Goal: Task Accomplishment & Management: Complete application form

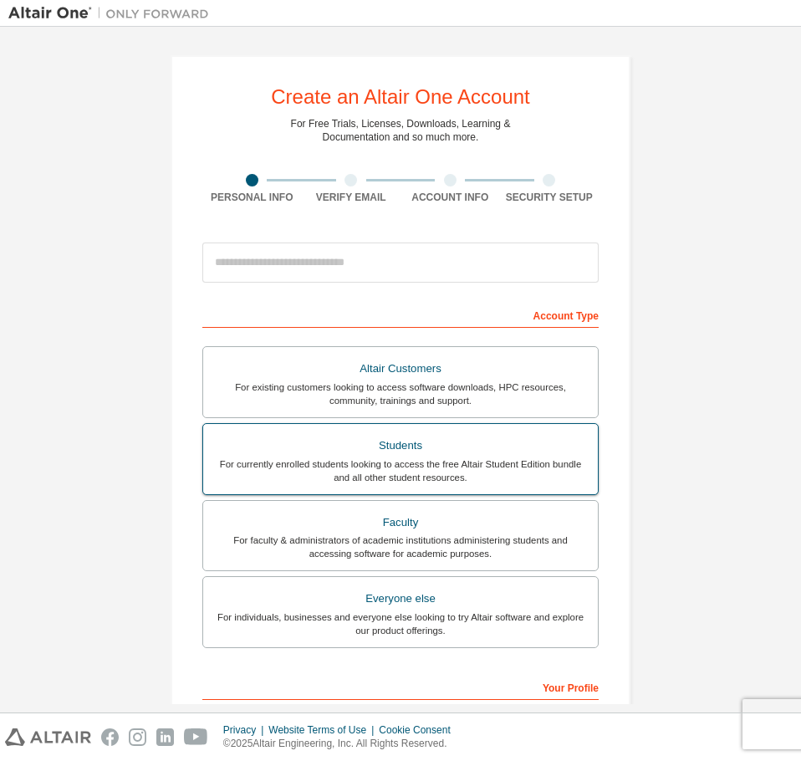
click at [486, 463] on div "For currently enrolled students looking to access the free Altair Student Editi…" at bounding box center [400, 471] width 375 height 27
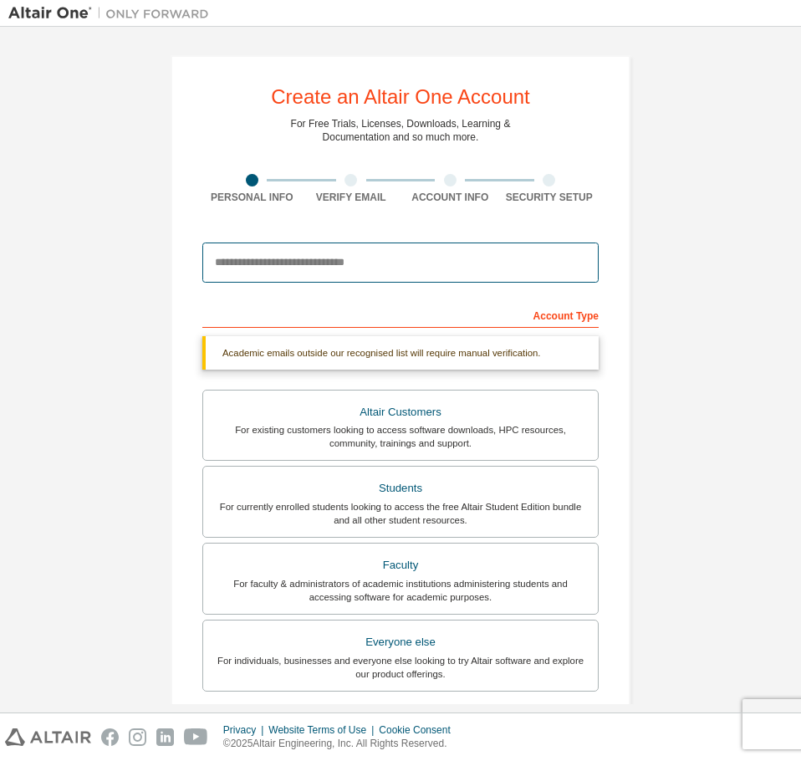
click at [361, 262] on input "email" at bounding box center [400, 263] width 397 height 40
type input "*"
type input "**********"
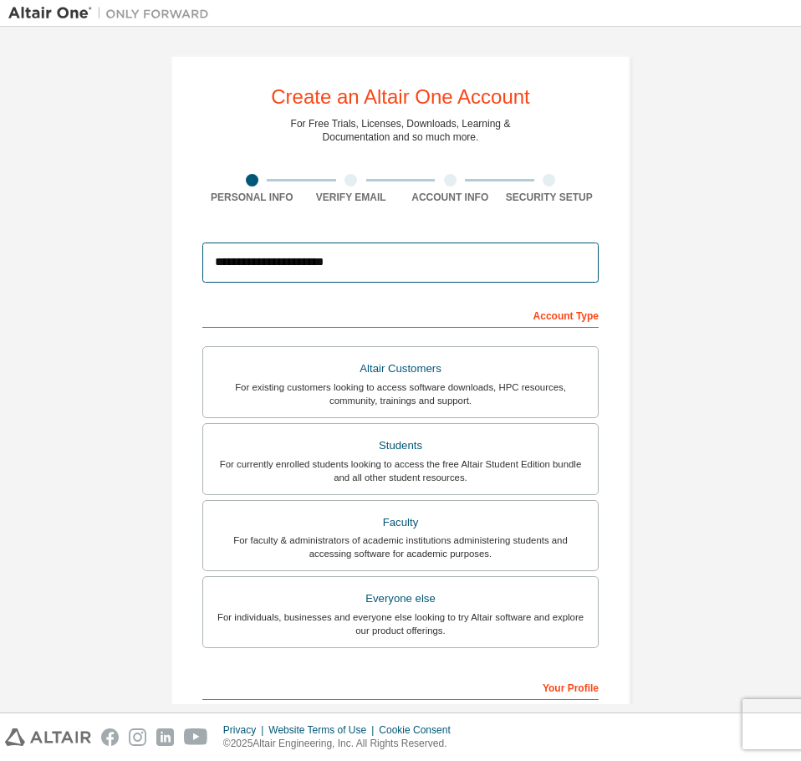
scroll to position [217, 0]
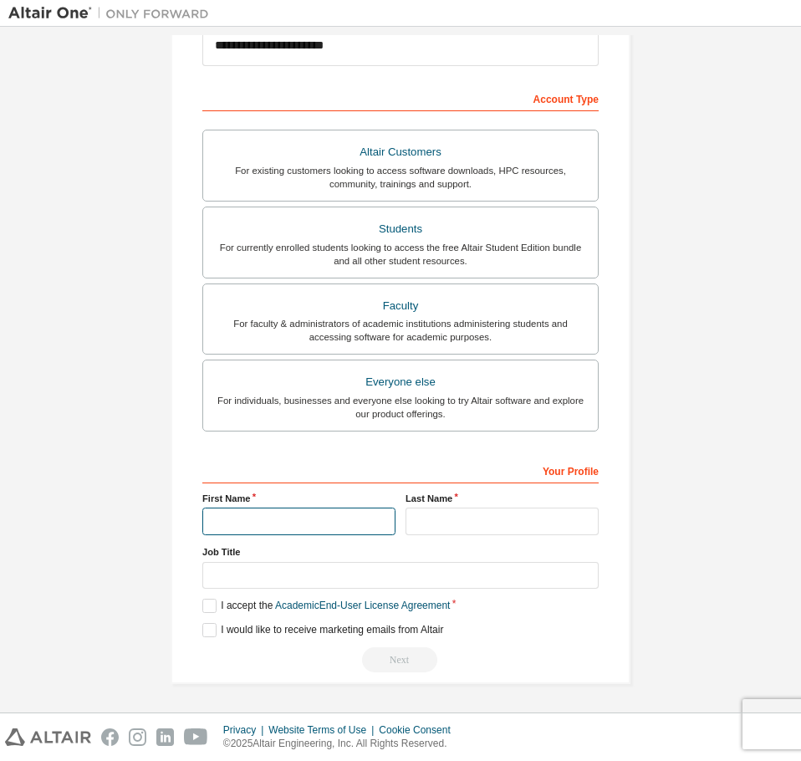
drag, startPoint x: 313, startPoint y: 515, endPoint x: 330, endPoint y: 511, distance: 17.2
click at [312, 515] on input "text" at bounding box center [298, 522] width 193 height 28
type input "***"
type input "*"
type input "*******"
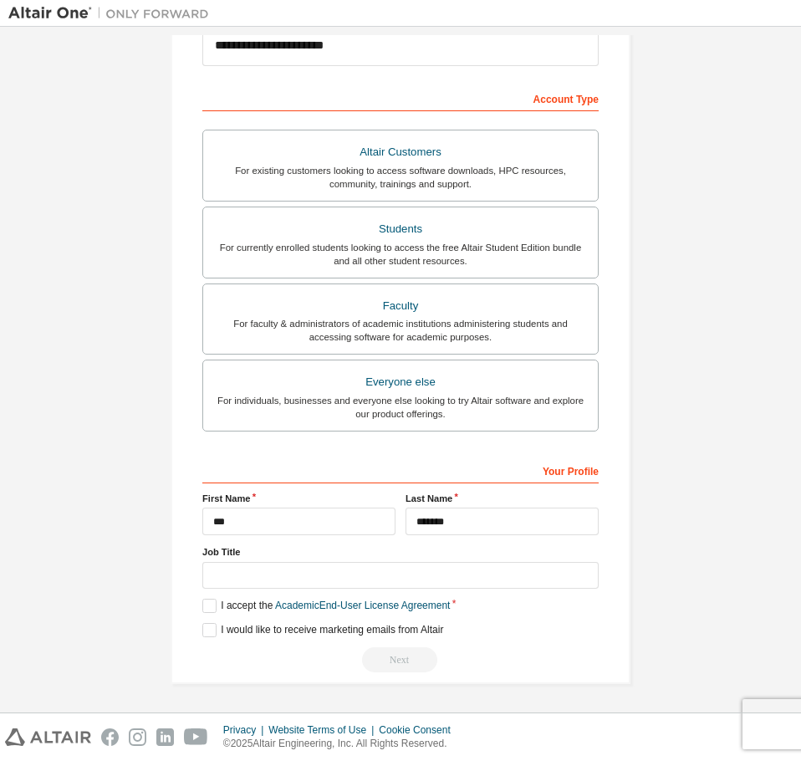
click at [378, 571] on div "Your Profile First Name *** Last Name ******* Job Title Please provide State/Pr…" at bounding box center [400, 565] width 397 height 217
click at [386, 580] on input "text" at bounding box center [400, 576] width 397 height 28
click at [208, 607] on label "I accept the Academic End-User License Agreement" at bounding box center [326, 606] width 248 height 14
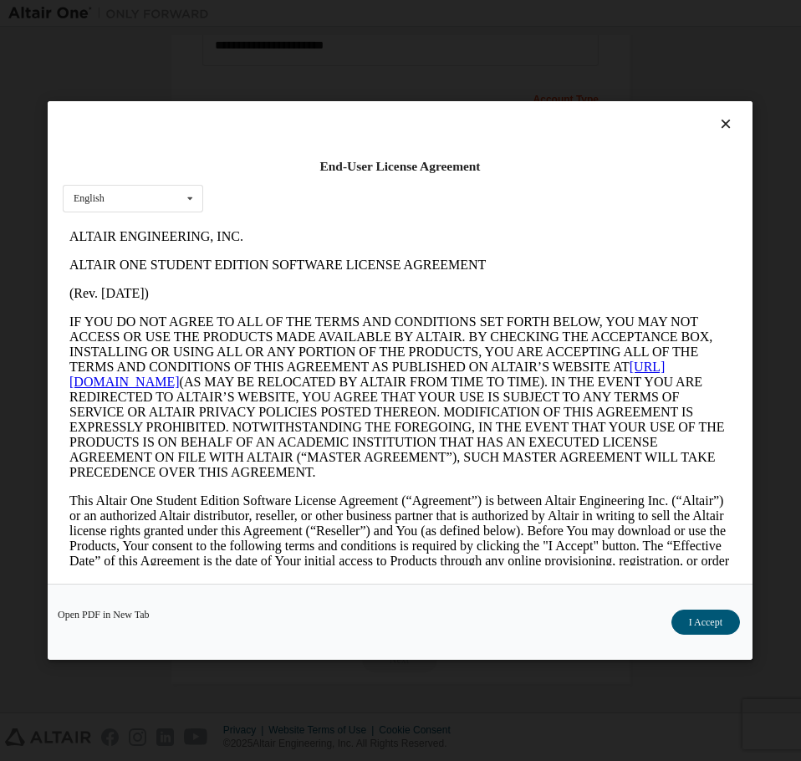
scroll to position [0, 0]
click at [126, 200] on div "English English" at bounding box center [133, 199] width 141 height 28
drag, startPoint x: 149, startPoint y: 201, endPoint x: 134, endPoint y: 33, distance: 168.8
click at [149, 201] on div "English English" at bounding box center [133, 199] width 141 height 28
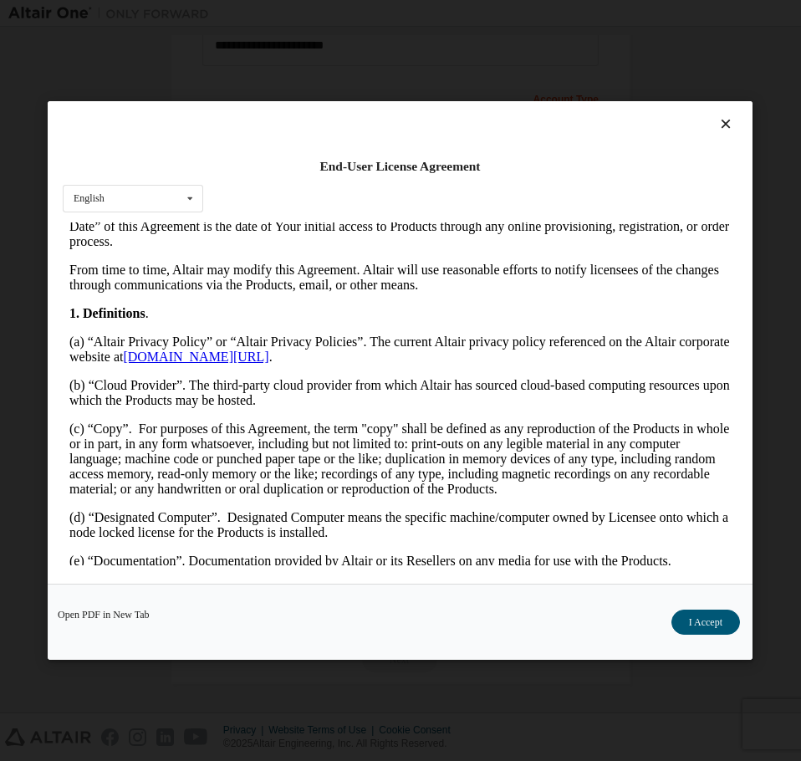
scroll to position [837, 0]
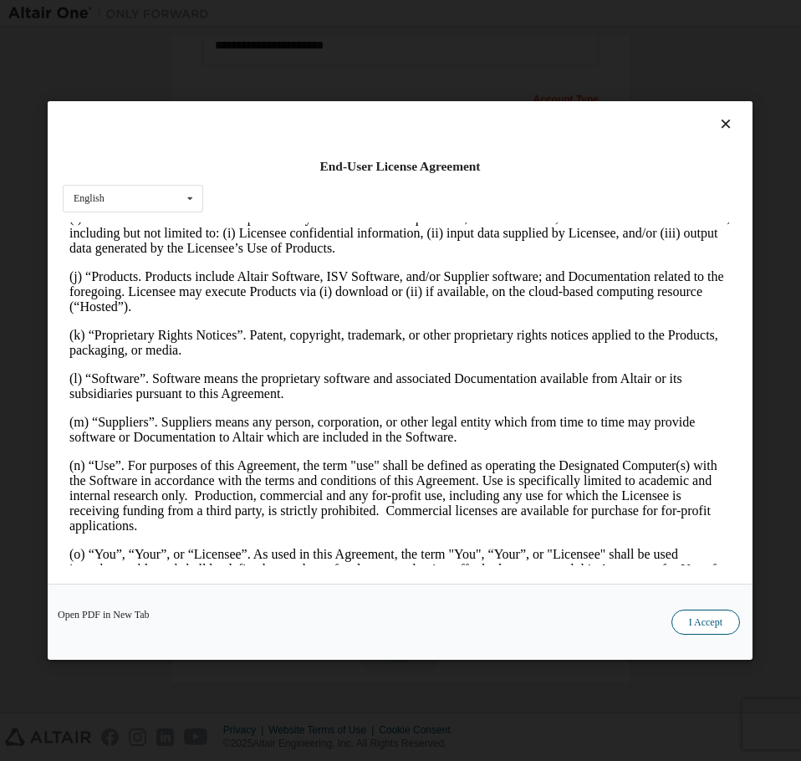
click at [723, 624] on button "I Accept" at bounding box center [706, 622] width 69 height 25
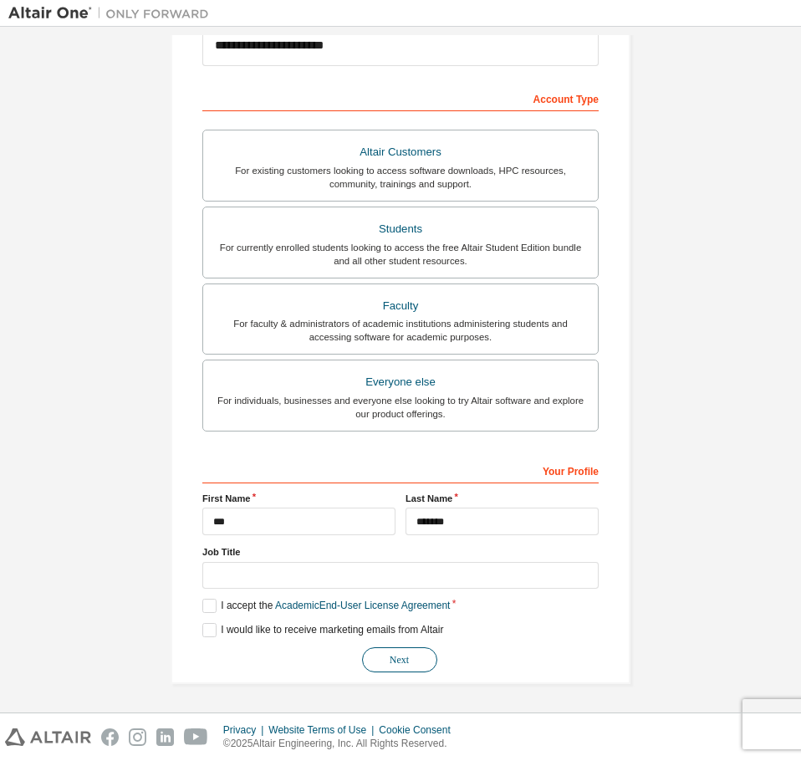
click at [381, 653] on button "Next" at bounding box center [399, 660] width 75 height 25
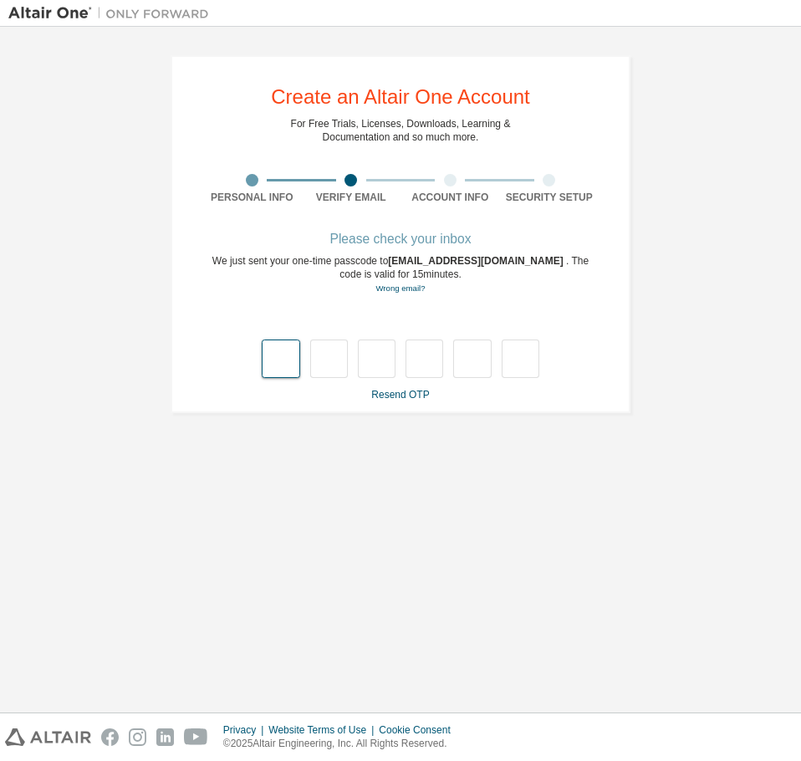
click at [275, 359] on input "text" at bounding box center [281, 359] width 38 height 38
type input "*"
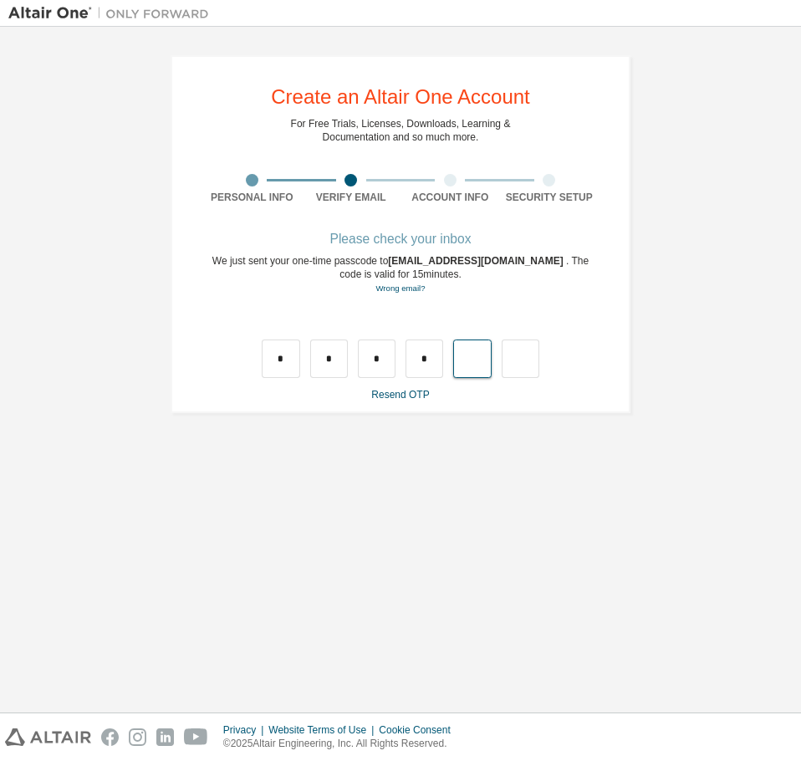
type input "*"
